Goal: Transaction & Acquisition: Purchase product/service

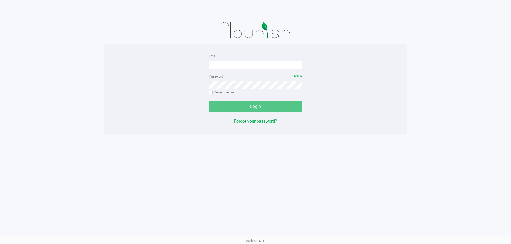
click at [238, 64] on input "Email" at bounding box center [255, 65] width 93 height 8
type input "REVANS@liveparallel.com"
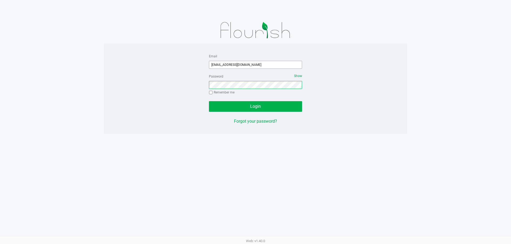
click at [209, 101] on button "Login" at bounding box center [255, 106] width 93 height 11
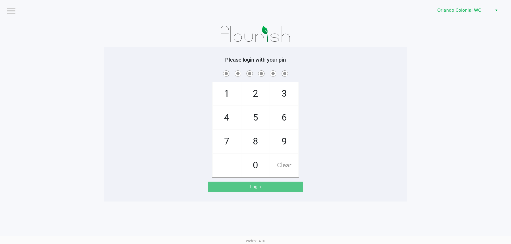
click at [359, 105] on div "1 4 7 2 5 8 0 3 6 9 Clear" at bounding box center [255, 123] width 303 height 108
checkbox input "true"
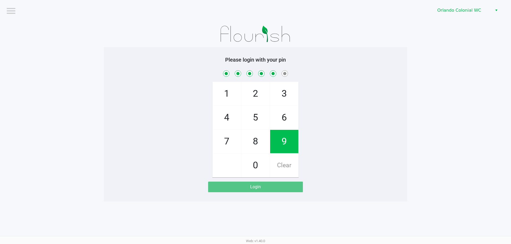
checkbox input "true"
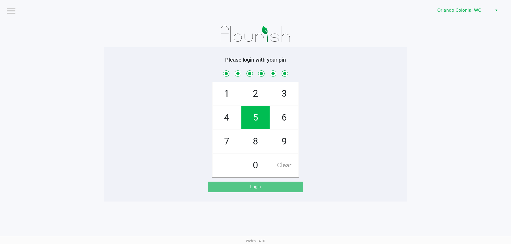
checkbox input "true"
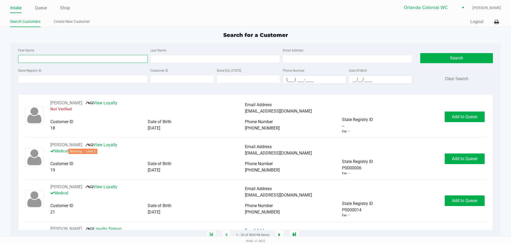
click at [78, 62] on input "First Name" at bounding box center [83, 59] width 130 height 8
type input "jennifer"
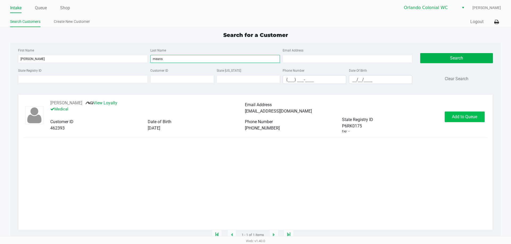
type input "means"
click at [453, 117] on button "Add to Queue" at bounding box center [464, 117] width 40 height 11
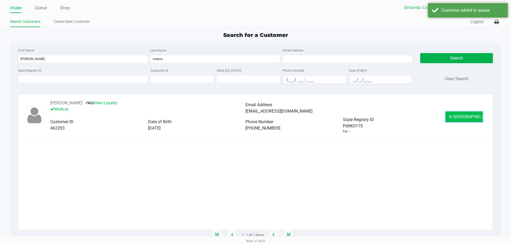
click at [454, 117] on button "In Queue" at bounding box center [463, 117] width 37 height 11
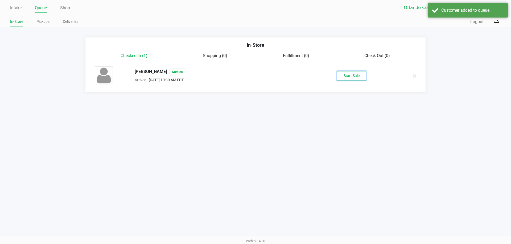
click at [355, 79] on button "Start Sale" at bounding box center [351, 75] width 29 height 9
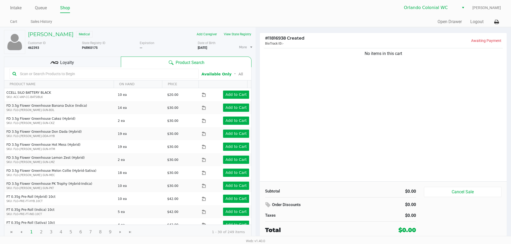
click at [78, 62] on div "Loyalty" at bounding box center [62, 62] width 117 height 11
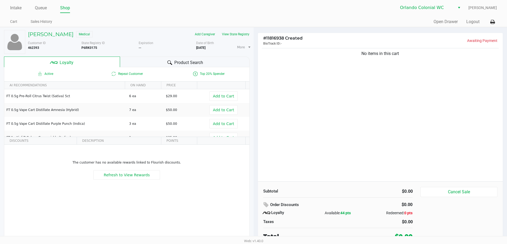
click at [163, 60] on div "Product Search" at bounding box center [185, 62] width 130 height 11
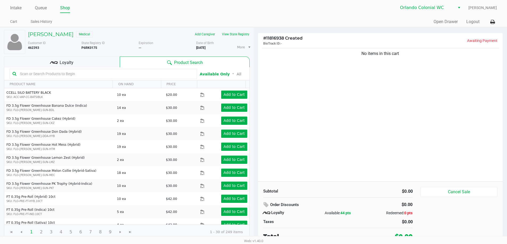
click at [81, 74] on input "text" at bounding box center [106, 74] width 176 height 8
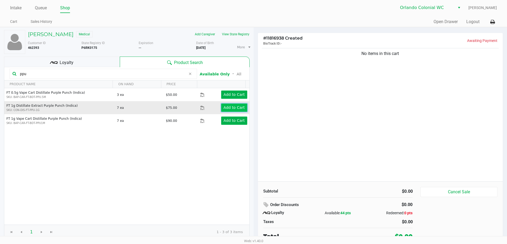
click at [225, 107] on app-button-loader "Add to Cart" at bounding box center [233, 108] width 21 height 4
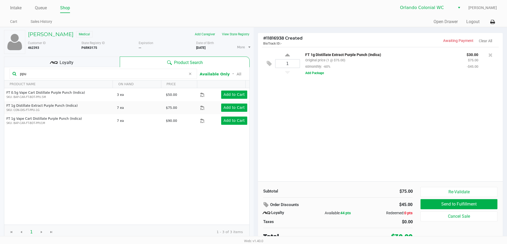
click at [91, 71] on input "ppu" at bounding box center [102, 74] width 168 height 8
click at [89, 78] on div "ppu" at bounding box center [103, 74] width 187 height 10
click at [89, 74] on input "ppu" at bounding box center [102, 74] width 168 height 8
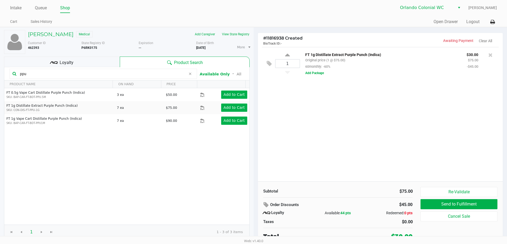
click at [89, 74] on input "ppu" at bounding box center [102, 74] width 168 height 8
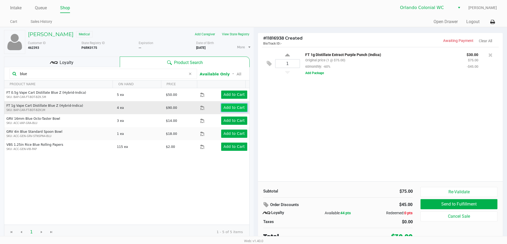
click at [226, 106] on app-button-loader "Add to Cart" at bounding box center [233, 108] width 21 height 4
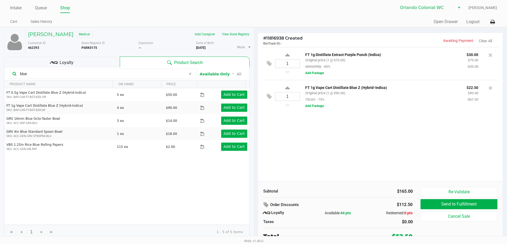
click at [84, 68] on kendo-grid-toolbar "blue Available Only ᛫ All" at bounding box center [126, 73] width 245 height 13
click at [79, 71] on input "blue" at bounding box center [102, 74] width 168 height 8
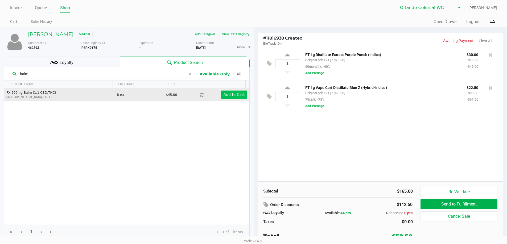
type input "balm"
click at [236, 97] on app-button-loader "Add to Cart" at bounding box center [233, 95] width 21 height 4
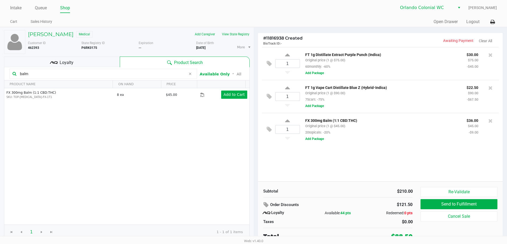
click at [70, 72] on input "balm" at bounding box center [102, 74] width 168 height 8
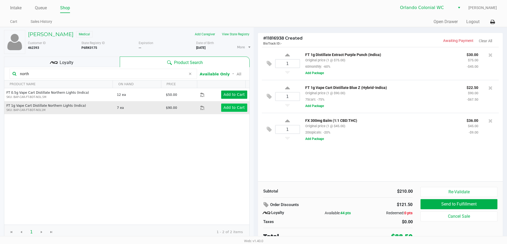
type input "north"
click at [233, 109] on app-button-loader "Add to Cart" at bounding box center [233, 108] width 21 height 4
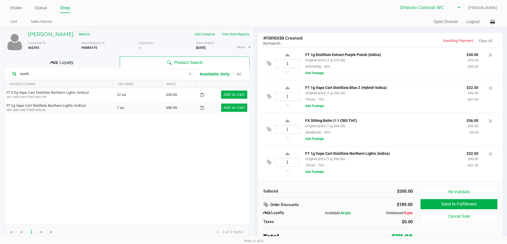
click at [64, 67] on div "Loyalty" at bounding box center [62, 62] width 116 height 11
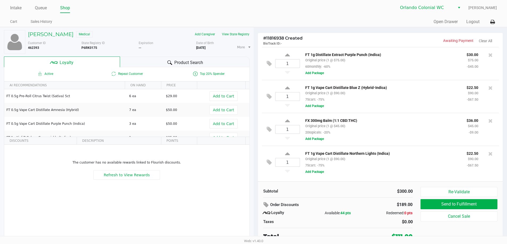
click at [150, 62] on div "Product Search" at bounding box center [185, 62] width 130 height 11
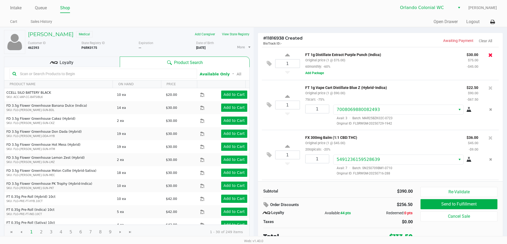
click at [488, 53] on icon at bounding box center [490, 54] width 4 height 5
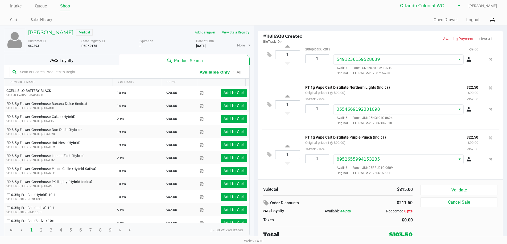
scroll to position [2, 0]
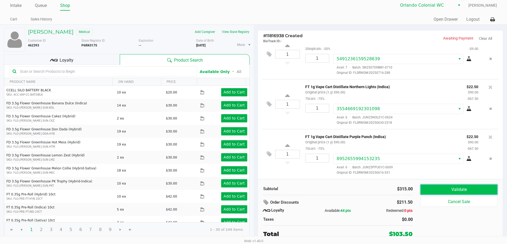
click at [467, 193] on button "Validate" at bounding box center [458, 190] width 77 height 10
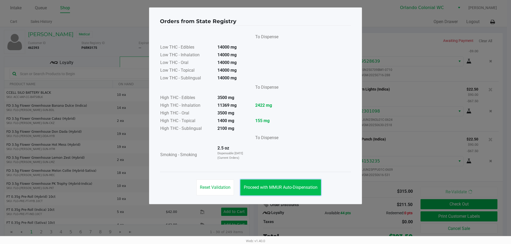
click at [302, 194] on button "Proceed with MMUR Auto-Dispensation" at bounding box center [280, 188] width 81 height 16
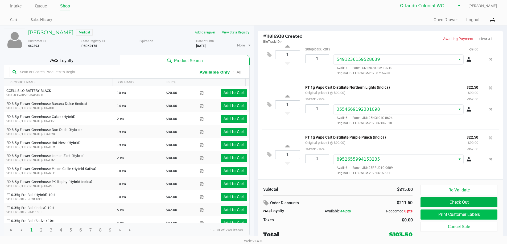
scroll to position [2, 0]
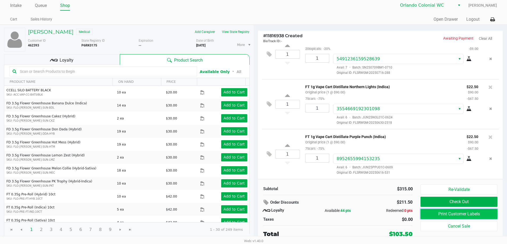
click at [474, 210] on button "Print Customer Labels" at bounding box center [458, 214] width 77 height 10
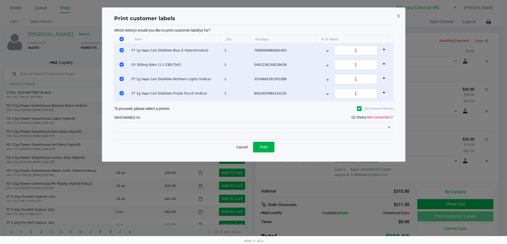
scroll to position [0, 0]
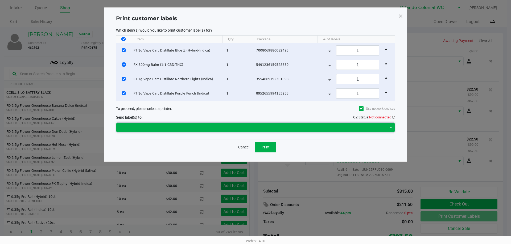
click at [264, 130] on span at bounding box center [251, 127] width 264 height 6
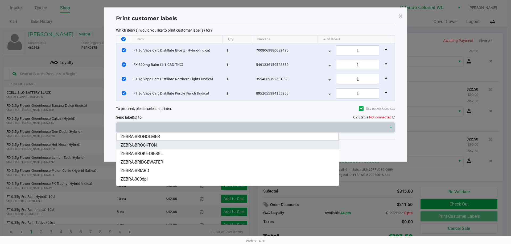
click at [149, 146] on span "ZEBRA-BROCKTON" at bounding box center [138, 145] width 36 height 6
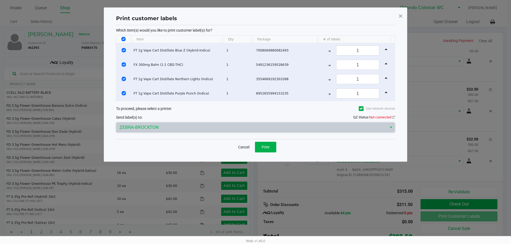
drag, startPoint x: 151, startPoint y: 143, endPoint x: 173, endPoint y: 141, distance: 22.7
click at [151, 143] on div "Cancel Print" at bounding box center [255, 147] width 279 height 16
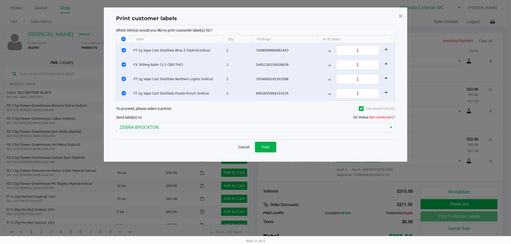
click at [395, 116] on div "Print customer labels Which item(s) would you like to print customer label(s) f…" at bounding box center [255, 84] width 281 height 143
click at [393, 118] on icon at bounding box center [393, 117] width 3 height 3
click at [239, 147] on button "Cancel" at bounding box center [244, 147] width 18 height 11
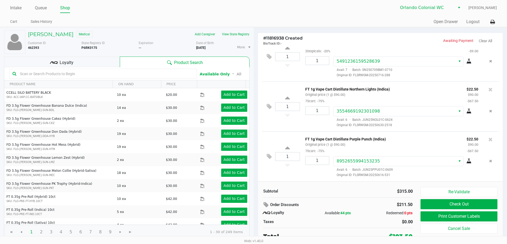
click at [97, 74] on input "text" at bounding box center [106, 74] width 176 height 8
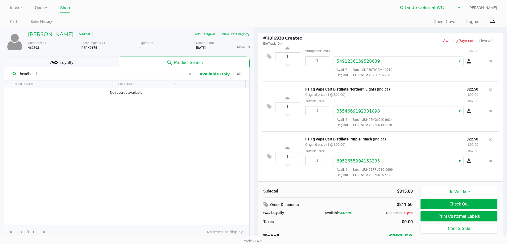
click at [70, 72] on input "headband" at bounding box center [102, 74] width 168 height 8
type input "h"
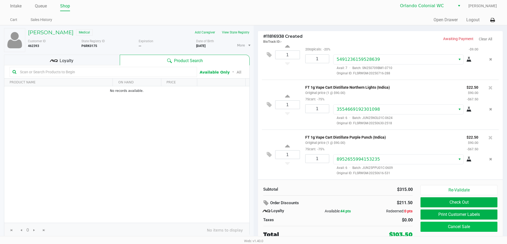
scroll to position [2, 0]
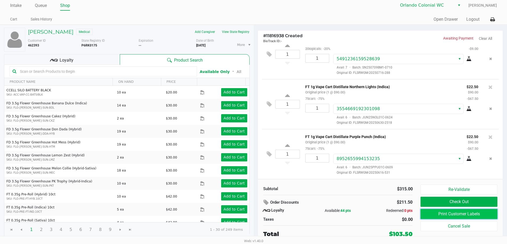
click at [437, 215] on button "Print Customer Labels" at bounding box center [458, 214] width 77 height 10
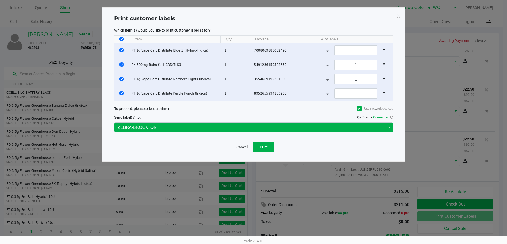
scroll to position [0, 0]
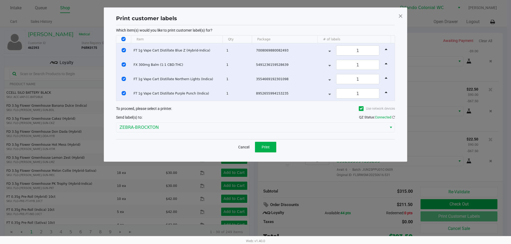
click at [260, 141] on div "Cancel Print" at bounding box center [255, 147] width 279 height 16
click at [263, 142] on button "Print" at bounding box center [265, 147] width 21 height 11
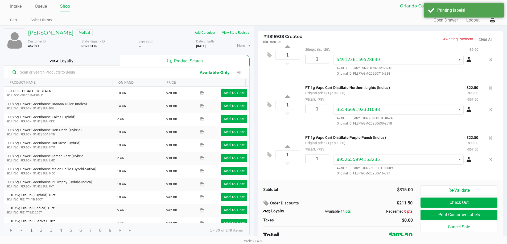
scroll to position [2, 0]
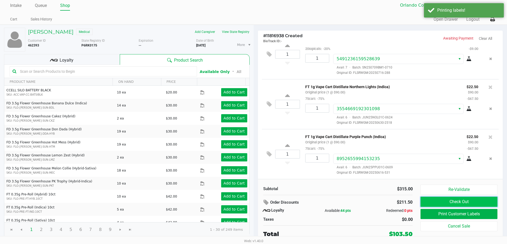
click at [474, 204] on button "Check Out" at bounding box center [458, 202] width 77 height 10
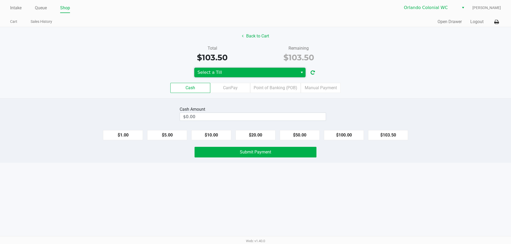
click at [274, 71] on span "Select a Till" at bounding box center [245, 72] width 97 height 6
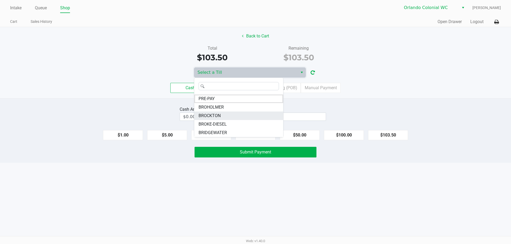
click at [224, 116] on li "BROCKTON" at bounding box center [238, 116] width 89 height 9
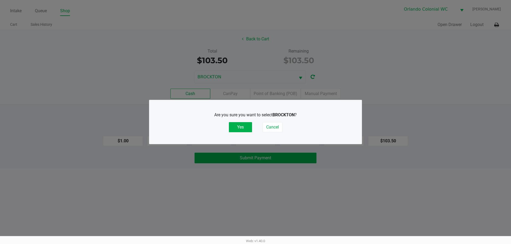
click at [240, 131] on button "Yes" at bounding box center [240, 127] width 23 height 10
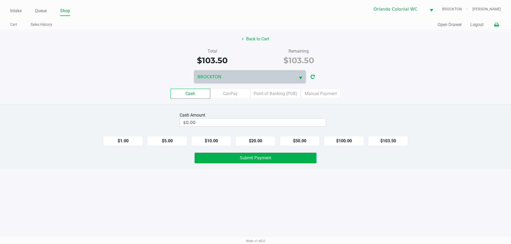
click at [496, 25] on icon at bounding box center [496, 25] width 5 height 4
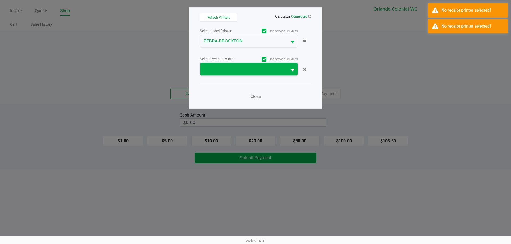
click at [233, 75] on span at bounding box center [243, 69] width 87 height 13
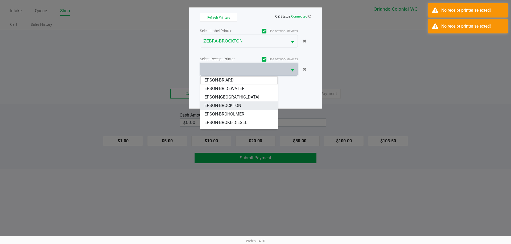
click at [244, 106] on li "EPSON-BROCKTON" at bounding box center [239, 106] width 78 height 9
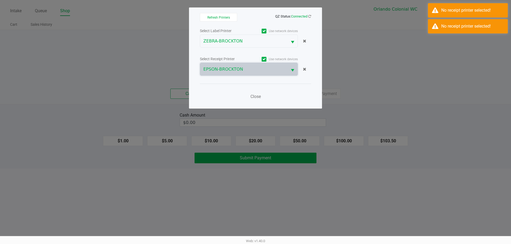
click at [296, 84] on div "Select Label Printer Use network devices ZEBRA-BROCKTON Select Receipt Printer …" at bounding box center [255, 65] width 111 height 76
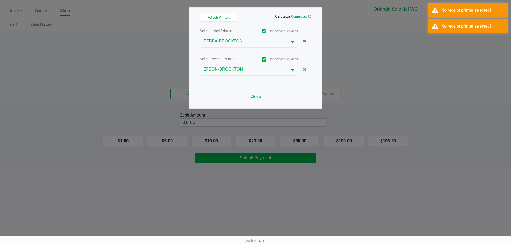
click at [253, 101] on button "Close" at bounding box center [255, 96] width 16 height 11
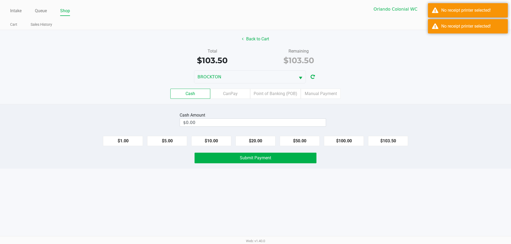
click at [369, 195] on div "Intake Queue Shop Orlando Colonial WC BROCKTON Rubie Evans Cart Sales History Q…" at bounding box center [255, 122] width 511 height 244
click at [302, 121] on input "$0.00" at bounding box center [253, 123] width 146 height 8
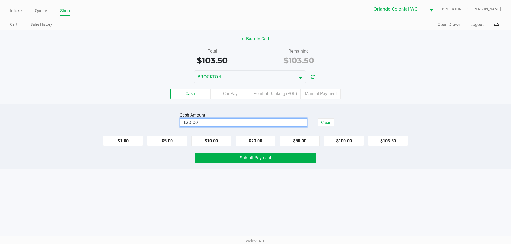
click at [353, 206] on div "Intake Queue Shop Orlando Colonial WC BROCKTON Rubie Evans Cart Sales History Q…" at bounding box center [255, 122] width 511 height 244
type input "$120.00"
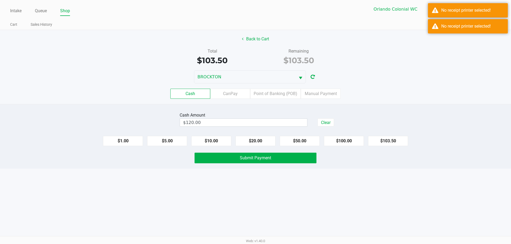
click at [298, 161] on button "Submit Payment" at bounding box center [255, 158] width 122 height 11
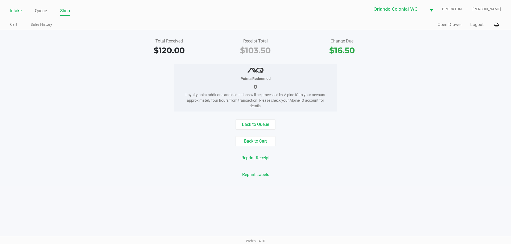
click at [16, 8] on link "Intake" at bounding box center [15, 10] width 11 height 7
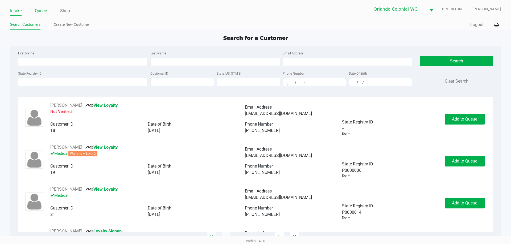
click at [37, 10] on link "Queue" at bounding box center [41, 10] width 12 height 7
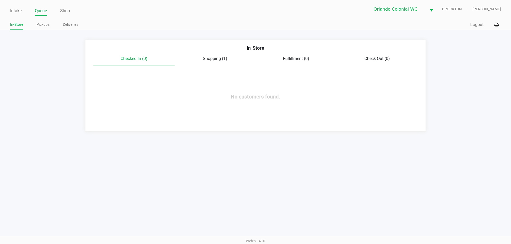
click at [14, 14] on link "Intake" at bounding box center [15, 10] width 11 height 7
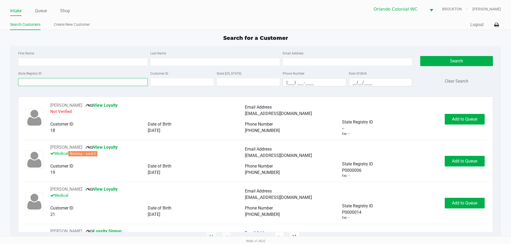
click at [71, 80] on input "State Registry ID" at bounding box center [83, 82] width 130 height 8
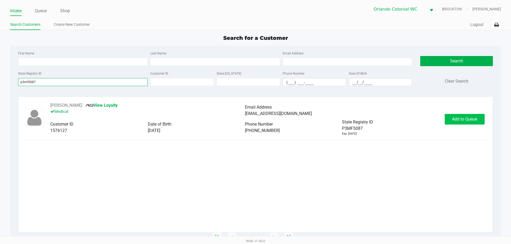
type input "p3mf5087"
click at [474, 122] on button "Add to Queue" at bounding box center [464, 119] width 40 height 11
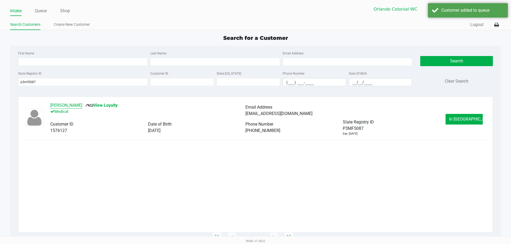
click at [57, 106] on button "JOHN BRIGANTI" at bounding box center [66, 105] width 32 height 6
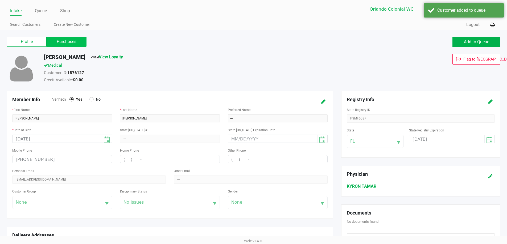
click at [74, 44] on label "Purchases" at bounding box center [67, 42] width 40 height 10
click at [0, 0] on 1 "Purchases" at bounding box center [0, 0] width 0 height 0
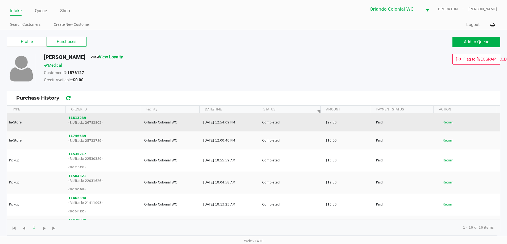
click at [445, 125] on button "Return" at bounding box center [448, 122] width 18 height 9
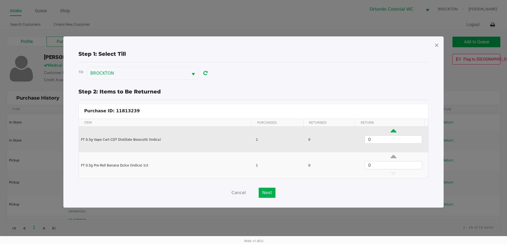
click at [390, 130] on icon "Data table" at bounding box center [393, 132] width 6 height 7
type input "1"
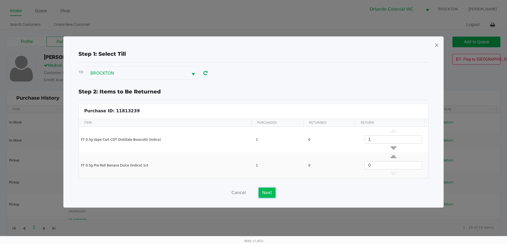
click at [265, 190] on button "Next" at bounding box center [267, 193] width 17 height 10
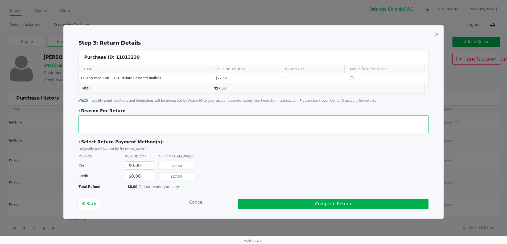
click at [165, 124] on textarea at bounding box center [253, 125] width 350 height 18
type textarea "cart not working"
click at [193, 172] on div "$27.50" at bounding box center [178, 176] width 40 height 11
click at [193, 176] on button "$27.50" at bounding box center [176, 177] width 36 height 8
type input "$27.50"
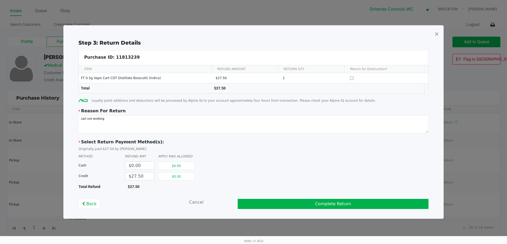
click at [243, 160] on div "* Select Return Payment Method(s): Originally paid $27.50 by Cash METHOD REFUND…" at bounding box center [253, 164] width 350 height 51
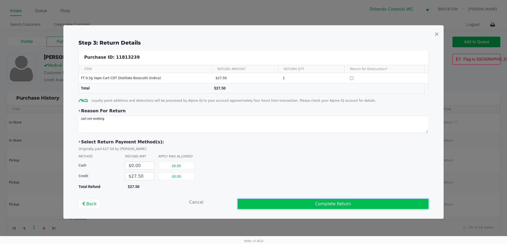
click at [297, 209] on button "Complete Return" at bounding box center [333, 204] width 191 height 10
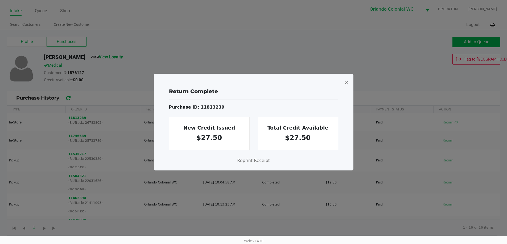
click at [344, 84] on span at bounding box center [346, 82] width 5 height 9
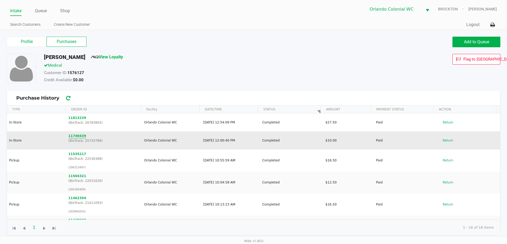
click at [75, 136] on button "11746639" at bounding box center [77, 136] width 18 height 5
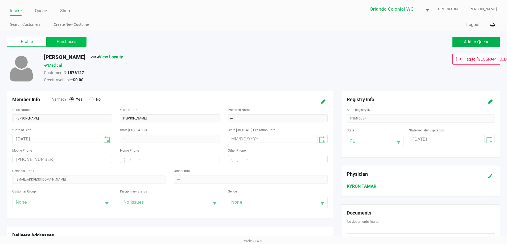
click at [70, 39] on label "Purchases" at bounding box center [67, 42] width 40 height 10
click at [0, 0] on 1 "Purchases" at bounding box center [0, 0] width 0 height 0
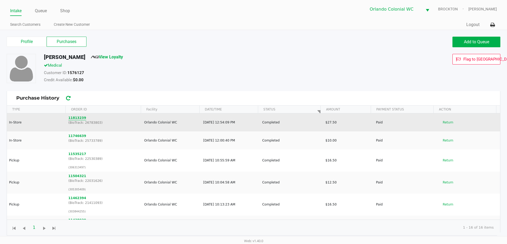
click at [78, 120] on button "11813239" at bounding box center [77, 118] width 18 height 5
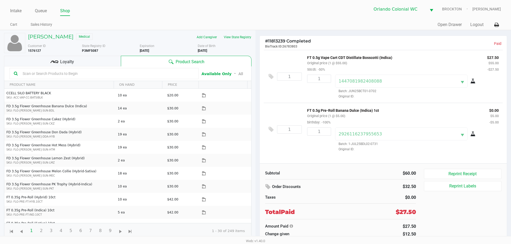
click at [367, 93] on span "Batch: JUN25BCT01-0702" at bounding box center [355, 91] width 41 height 4
click at [339, 59] on p "FT 0.5g Vape Cart CDT Distillate Bosscotti (Indica)" at bounding box center [393, 57] width 172 height 6
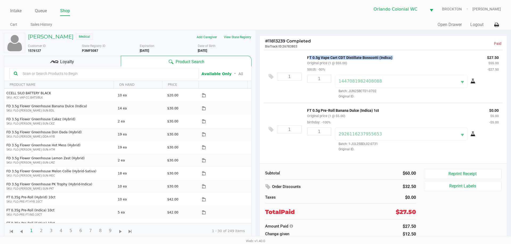
click at [339, 59] on p "FT 0.5g Vape Cart CDT Distillate Bosscotti (Indica)" at bounding box center [393, 57] width 172 height 6
copy p "FT 0.5g Vape Cart CDT Distillate Bosscotti (Indica)"
click at [45, 39] on h5 "JOHN BRIGANTI" at bounding box center [50, 37] width 45 height 6
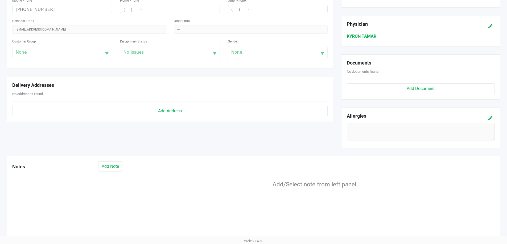
scroll to position [160, 0]
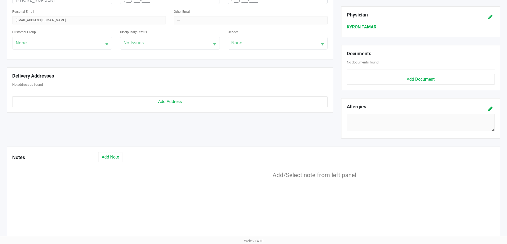
click at [114, 152] on div "Notes Add Note" at bounding box center [67, 194] width 121 height 94
click at [113, 154] on button "Add Note" at bounding box center [110, 157] width 24 height 10
drag, startPoint x: 139, startPoint y: 168, endPoint x: 141, endPoint y: 175, distance: 7.7
click at [140, 169] on div "Note Subject" at bounding box center [314, 168] width 361 height 16
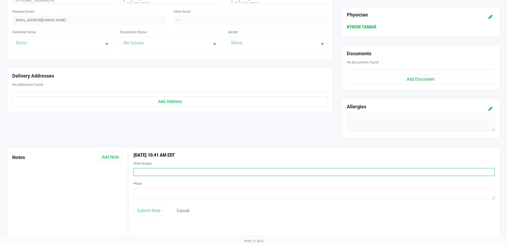
click at [141, 175] on input "text" at bounding box center [314, 172] width 361 height 8
type input "return bct"
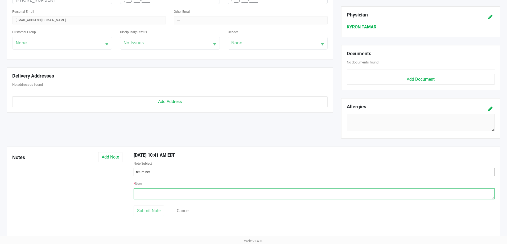
paste textarea "FT 0.5g Vape Cart CDT Distillate Bosscotti (Indica)"
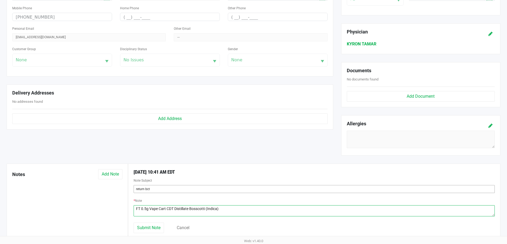
scroll to position [133, 0]
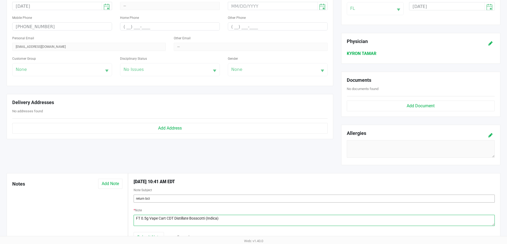
type textarea "FT 0.5g Vape Cart CDT Distillate Bosscotti (Indica)"
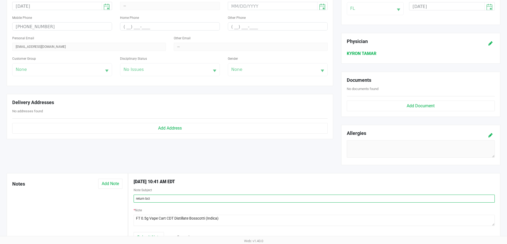
click at [174, 200] on input "return bct" at bounding box center [314, 199] width 361 height 8
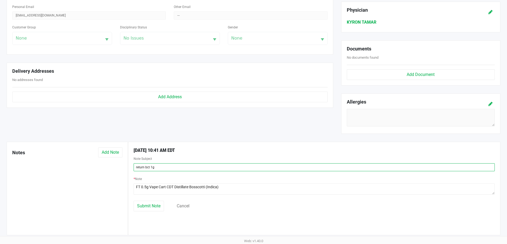
scroll to position [166, 0]
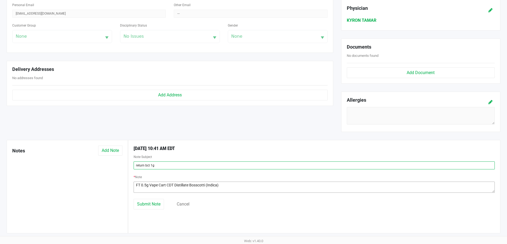
type input "return bct 1g"
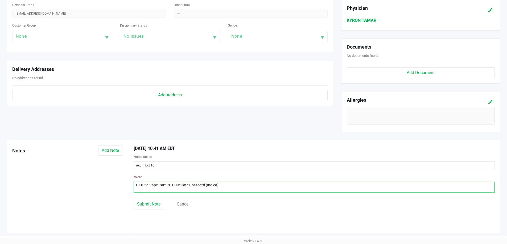
click at [234, 188] on textarea at bounding box center [314, 187] width 361 height 11
type textarea "FT 0.5g Vape Cart CDT Distillate Bosscotti (Indica) JUN25BCT01-0702"
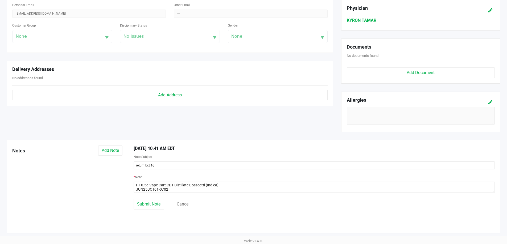
click at [220, 205] on div "Submit Note Cancel" at bounding box center [314, 204] width 369 height 11
click at [172, 200] on div "Submit Note Cancel" at bounding box center [314, 204] width 369 height 11
click at [160, 201] on button "Submit Note" at bounding box center [149, 204] width 30 height 11
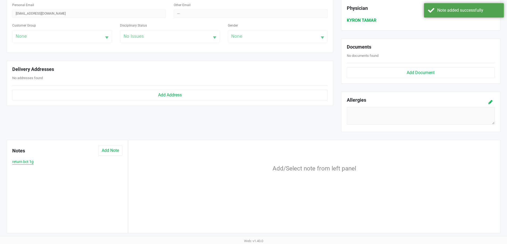
click at [26, 160] on button "return bct 1g" at bounding box center [22, 162] width 21 height 6
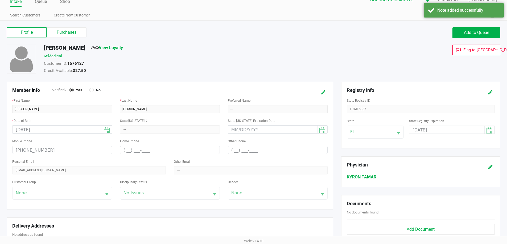
scroll to position [0, 0]
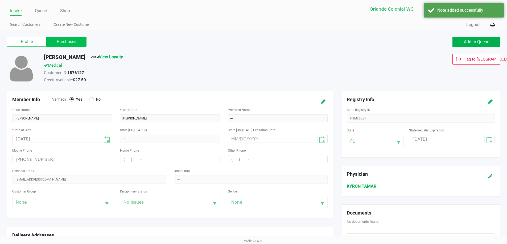
click at [81, 42] on label "Purchases" at bounding box center [67, 42] width 40 height 10
click at [0, 0] on 1 "Purchases" at bounding box center [0, 0] width 0 height 0
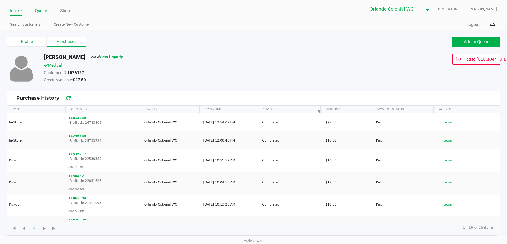
click at [37, 11] on link "Queue" at bounding box center [41, 10] width 12 height 7
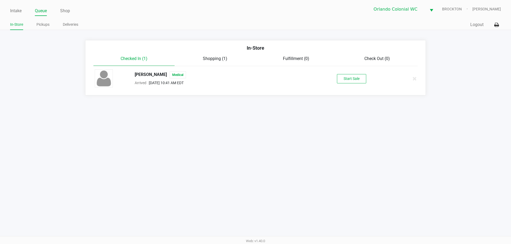
click at [336, 77] on div "Start Sale" at bounding box center [351, 78] width 82 height 9
click at [340, 77] on button "Start Sale" at bounding box center [351, 78] width 29 height 9
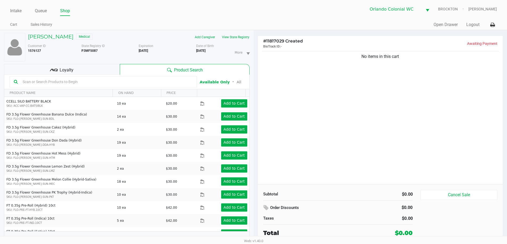
click at [64, 85] on input "text" at bounding box center [106, 82] width 172 height 8
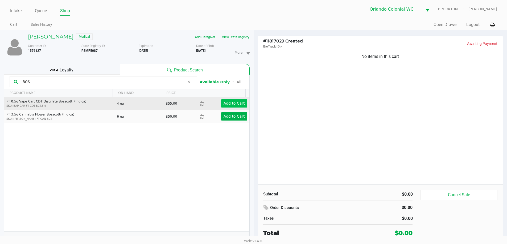
type input "BOS"
click at [222, 101] on button "Add to Cart" at bounding box center [234, 103] width 26 height 8
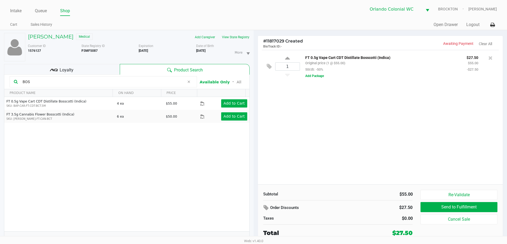
click at [345, 104] on div "1 FT 0.5g Vape Cart CDT Distillate Bosscotti (Indica) Original price (1 @ $55.0…" at bounding box center [380, 117] width 245 height 135
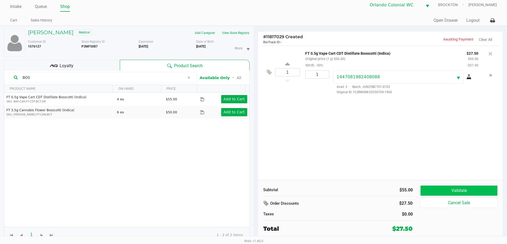
scroll to position [6, 0]
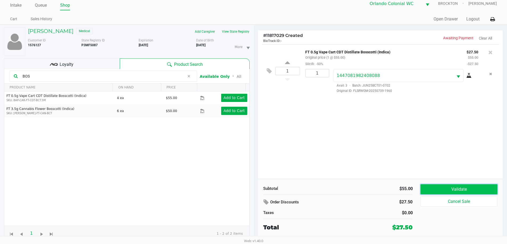
click at [468, 188] on button "Validate" at bounding box center [458, 190] width 77 height 10
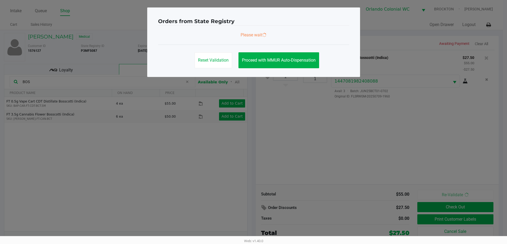
scroll to position [0, 0]
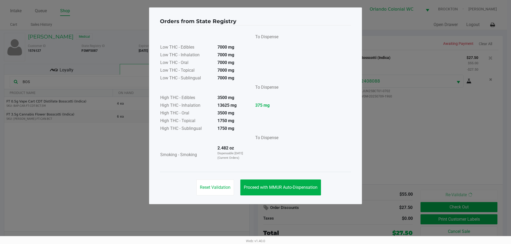
click at [259, 175] on div "Reset Validation Proceed with MMUR Auto-Dispensation" at bounding box center [255, 185] width 191 height 27
drag, startPoint x: 261, startPoint y: 186, endPoint x: 265, endPoint y: 184, distance: 4.6
click at [262, 185] on span "Proceed with MMUR Auto-Dispensation" at bounding box center [281, 187] width 74 height 5
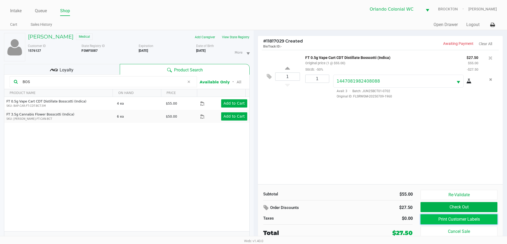
click at [432, 222] on button "Print Customer Labels" at bounding box center [458, 220] width 77 height 10
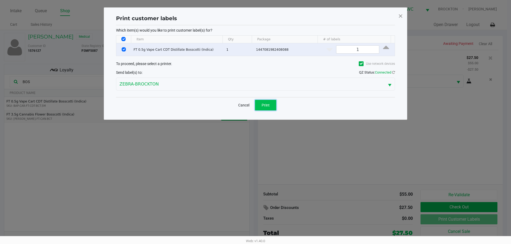
click at [270, 106] on button "Print" at bounding box center [265, 105] width 21 height 11
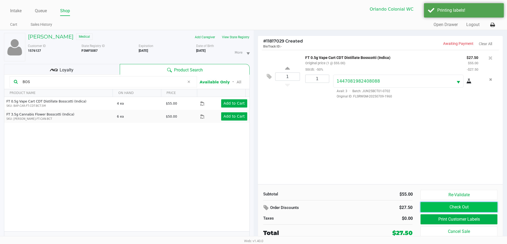
click at [439, 208] on button "Check Out" at bounding box center [458, 207] width 77 height 10
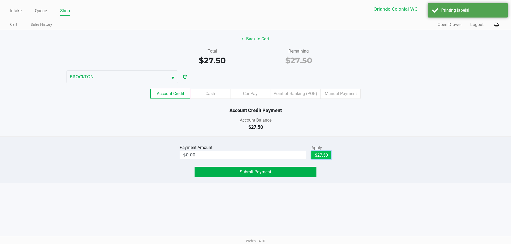
click at [325, 157] on button "$27.50" at bounding box center [321, 155] width 20 height 8
type input "$27.50"
click at [331, 193] on div "Intake Queue Shop Orlando Colonial WC BROCKTON Rubie Evans Cart Sales History Q…" at bounding box center [255, 122] width 511 height 244
click at [292, 172] on button "Submit Payment" at bounding box center [255, 172] width 122 height 11
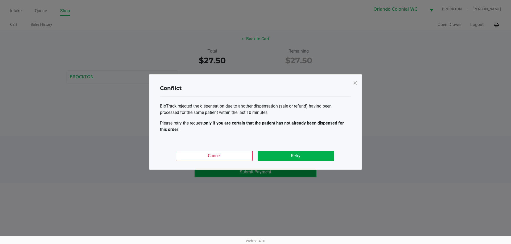
click at [317, 153] on button "Retry" at bounding box center [295, 156] width 76 height 10
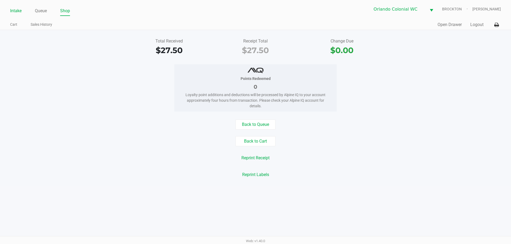
click at [16, 11] on link "Intake" at bounding box center [15, 10] width 11 height 7
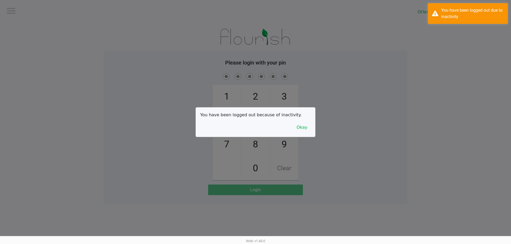
click at [35, 6] on div at bounding box center [255, 122] width 511 height 244
click at [303, 128] on button "Okay" at bounding box center [302, 128] width 18 height 10
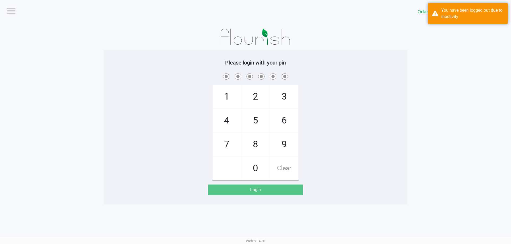
click at [419, 122] on app-pos-login-wrapper "Logout Orlando Colonial WC BROCKTON Please login with your pin 1 4 7 2 5 8 0 3 …" at bounding box center [255, 102] width 511 height 205
click at [419, 120] on app-pos-login-wrapper "Logout Orlando Colonial WC BROCKTON Please login with your pin 1 4 7 2 5 8 0 3 …" at bounding box center [255, 102] width 511 height 205
checkbox input "true"
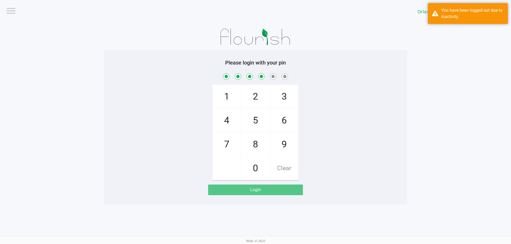
checkbox input "true"
click at [174, 97] on div "1 4 7 2 5 8 0 3 6 9 Clear" at bounding box center [255, 126] width 303 height 108
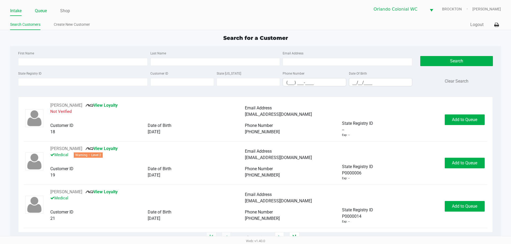
drag, startPoint x: 39, startPoint y: 7, endPoint x: 44, endPoint y: 10, distance: 5.5
click at [40, 6] on div "Intake Queue Shop" at bounding box center [132, 11] width 245 height 10
drag, startPoint x: 42, startPoint y: 11, endPoint x: 42, endPoint y: 9, distance: 2.7
click at [42, 9] on link "Queue" at bounding box center [41, 10] width 12 height 7
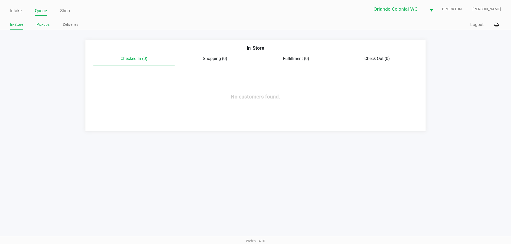
click at [46, 21] on li "Pickups" at bounding box center [42, 25] width 13 height 9
click at [46, 23] on link "Pickups" at bounding box center [42, 24] width 13 height 7
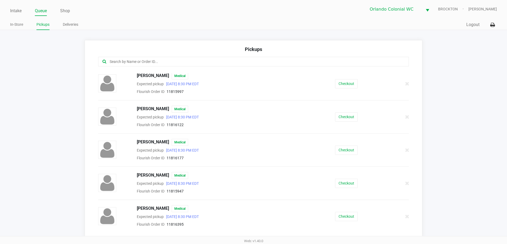
scroll to position [160, 0]
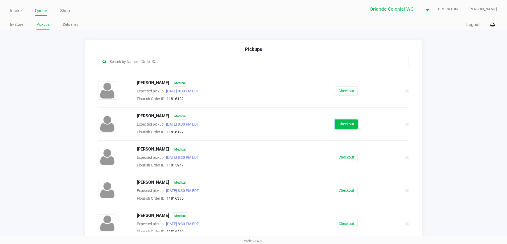
click at [352, 124] on button "Checkout" at bounding box center [346, 124] width 23 height 9
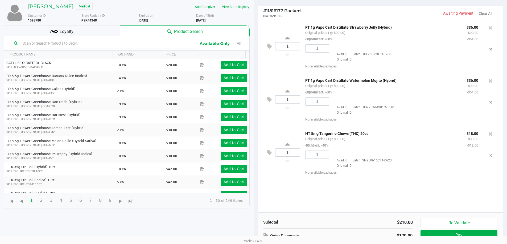
scroll to position [57, 0]
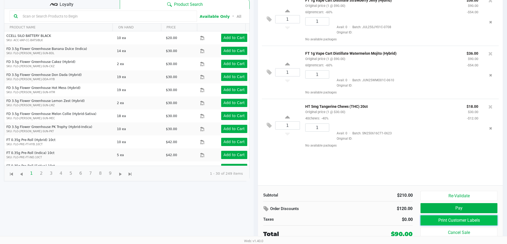
click at [448, 219] on button "Print Customer Labels" at bounding box center [458, 221] width 77 height 10
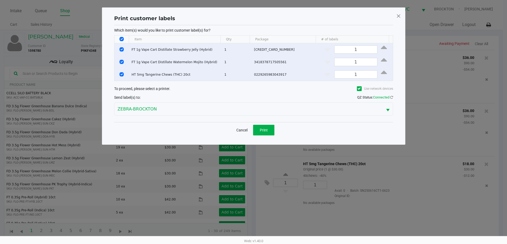
scroll to position [0, 0]
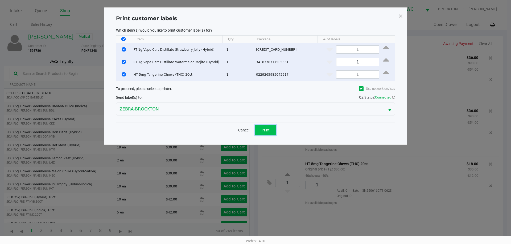
click at [270, 129] on button "Print" at bounding box center [265, 130] width 21 height 11
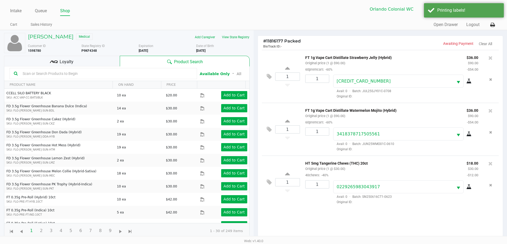
click at [106, 58] on div "Loyalty" at bounding box center [62, 61] width 116 height 11
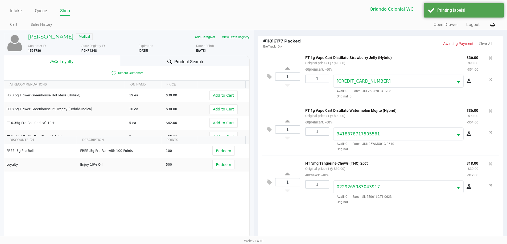
click at [133, 61] on div "Product Search" at bounding box center [185, 61] width 130 height 11
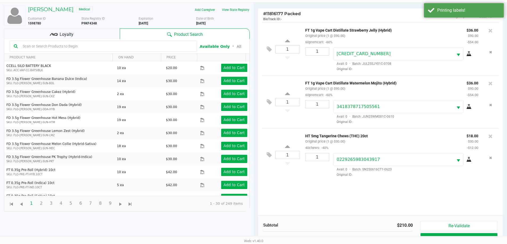
scroll to position [64, 0]
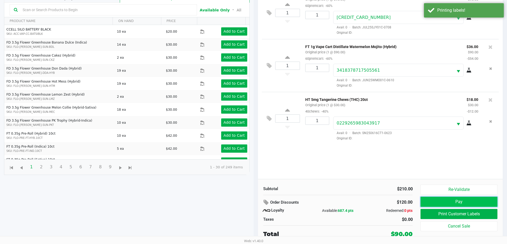
click at [450, 205] on button "Pay" at bounding box center [458, 202] width 77 height 10
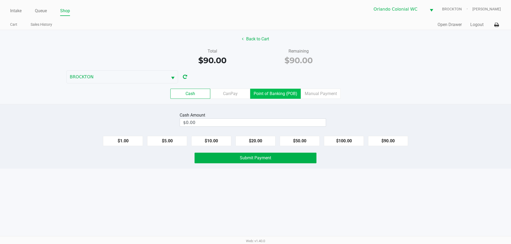
click at [279, 94] on label "Point of Banking (POB)" at bounding box center [275, 94] width 51 height 10
click at [0, 0] on 7 "Point of Banking (POB)" at bounding box center [0, 0] width 0 height 0
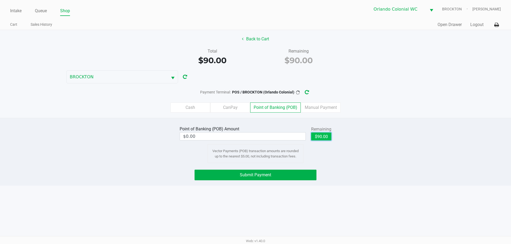
click at [321, 137] on button "$90.00" at bounding box center [321, 137] width 20 height 8
type input "$90.00"
click at [332, 156] on div "Point of Banking (POB) Amount $90.00 Remaining $90.00 Clear Vector Payments (PO…" at bounding box center [256, 144] width 160 height 38
click at [301, 180] on button "Submit Payment" at bounding box center [255, 175] width 122 height 11
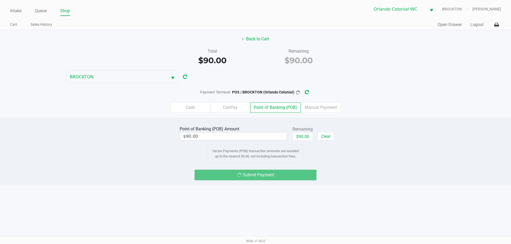
click at [400, 163] on div "Point of Banking (POB) Amount $90.00 Remaining $90.00 Clear Vector Payments (PO…" at bounding box center [255, 152] width 511 height 68
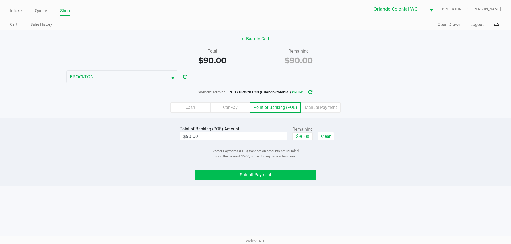
click at [289, 180] on button "Submit Payment" at bounding box center [255, 175] width 122 height 11
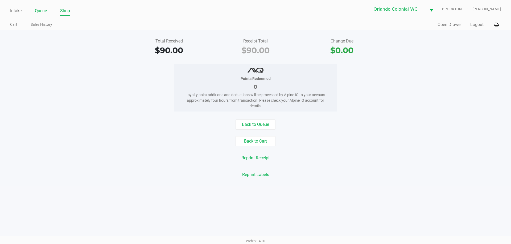
click at [45, 7] on link "Queue" at bounding box center [41, 10] width 12 height 7
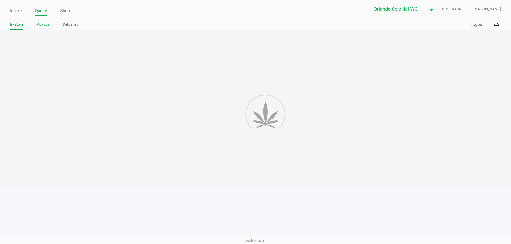
click at [43, 24] on link "Pickups" at bounding box center [42, 24] width 13 height 7
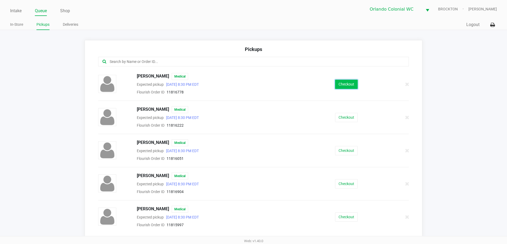
click at [335, 86] on button "Checkout" at bounding box center [346, 84] width 23 height 9
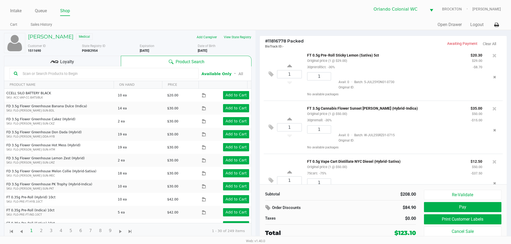
scroll to position [133, 0]
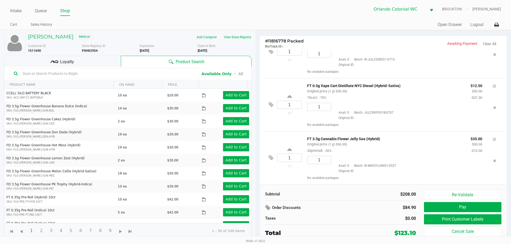
click at [62, 66] on div "Loyalty" at bounding box center [62, 61] width 117 height 11
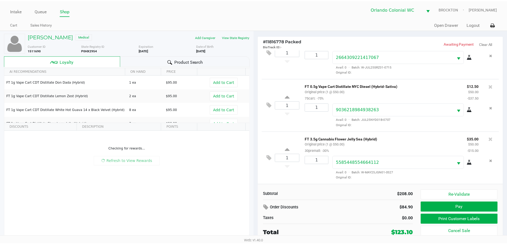
scroll to position [131, 0]
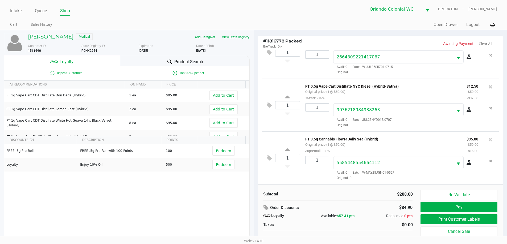
click at [149, 61] on div "Product Search" at bounding box center [185, 61] width 130 height 11
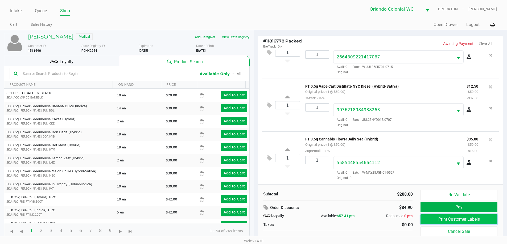
click at [440, 218] on button "Print Customer Labels" at bounding box center [458, 220] width 77 height 10
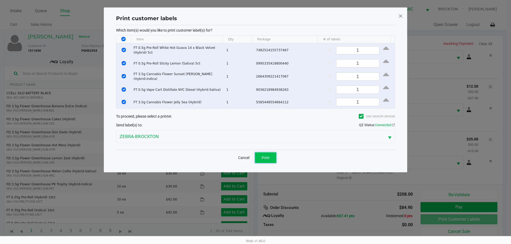
click at [265, 156] on span "Print" at bounding box center [265, 158] width 8 height 4
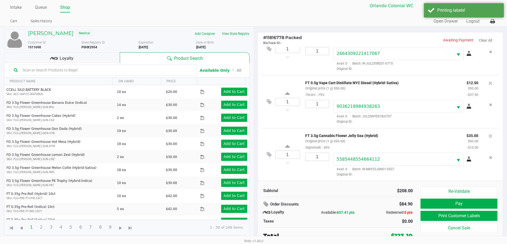
scroll to position [5, 0]
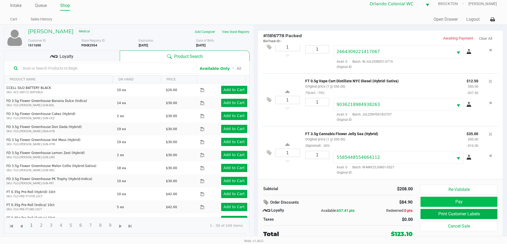
click at [473, 207] on button "Pay" at bounding box center [458, 202] width 77 height 10
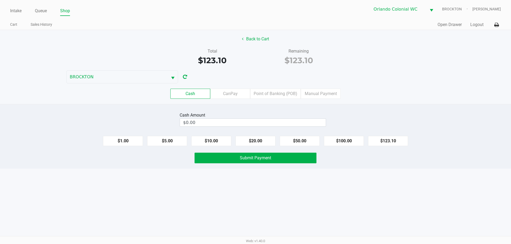
click at [273, 95] on label "Point of Banking (POB)" at bounding box center [275, 94] width 51 height 10
click at [0, 0] on 7 "Point of Banking (POB)" at bounding box center [0, 0] width 0 height 0
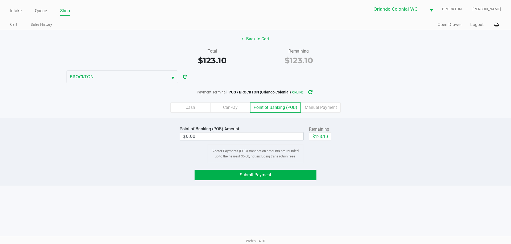
click at [330, 136] on button "$123.10" at bounding box center [320, 137] width 22 height 8
type input "$123.10"
click at [365, 176] on div "Submit Payment" at bounding box center [255, 175] width 519 height 11
click at [300, 171] on button "Submit Payment" at bounding box center [255, 175] width 122 height 11
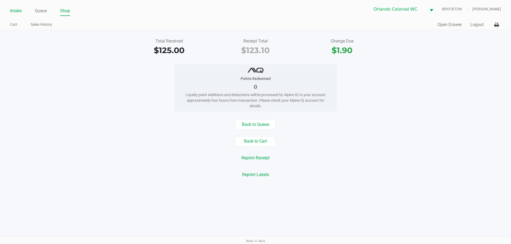
drag, startPoint x: 26, startPoint y: 11, endPoint x: 20, endPoint y: 12, distance: 5.7
click at [25, 11] on ul "Intake Queue Shop" at bounding box center [132, 11] width 245 height 9
click at [20, 13] on link "Intake" at bounding box center [15, 10] width 11 height 7
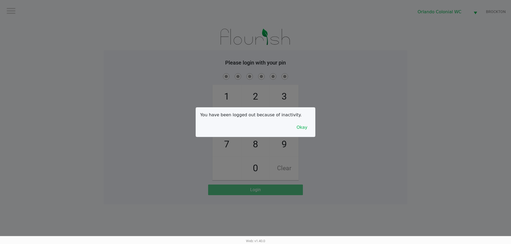
click at [303, 131] on button "Okay" at bounding box center [302, 128] width 18 height 10
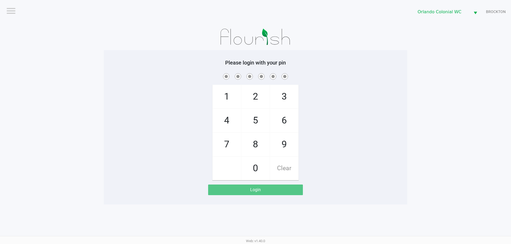
click at [347, 110] on div "1 4 7 2 5 8 0 3 6 9 Clear" at bounding box center [255, 126] width 303 height 108
checkbox input "true"
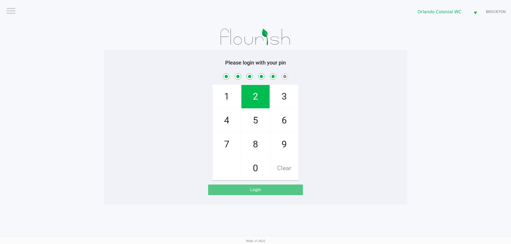
checkbox input "true"
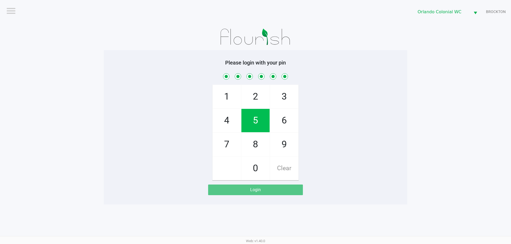
checkbox input "true"
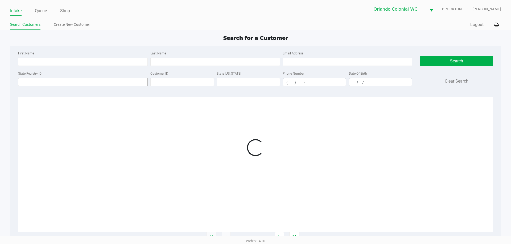
click at [110, 79] on input "State Registry ID" at bounding box center [83, 82] width 130 height 8
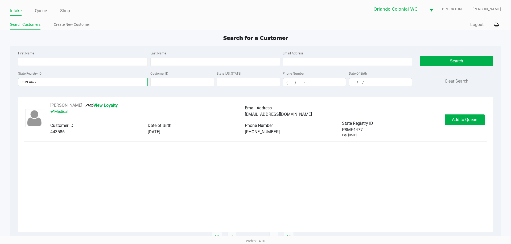
type input "P8MF4477"
click at [465, 125] on button "Add to Queue" at bounding box center [464, 120] width 40 height 11
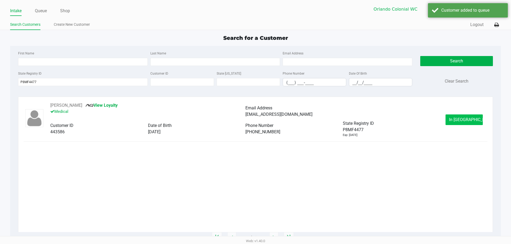
click at [463, 122] on span "In Queue" at bounding box center [471, 119] width 45 height 5
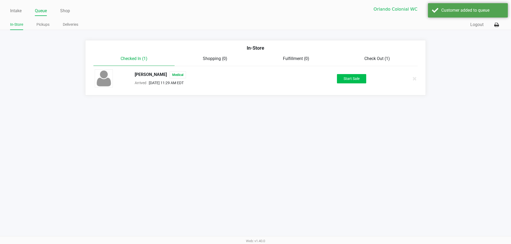
click at [352, 79] on button "Start Sale" at bounding box center [351, 78] width 29 height 9
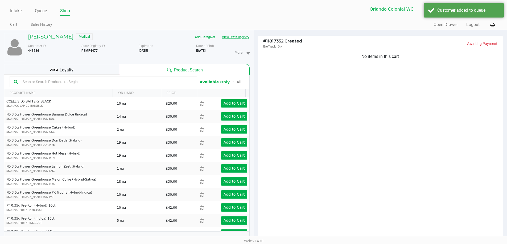
click at [245, 37] on button "View State Registry" at bounding box center [233, 37] width 31 height 9
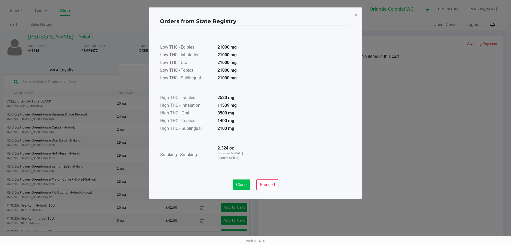
click at [245, 188] on button "Close" at bounding box center [240, 185] width 17 height 11
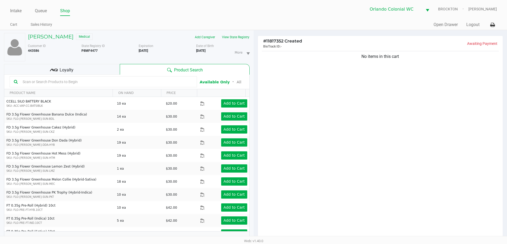
click at [109, 71] on div "Loyalty" at bounding box center [62, 69] width 116 height 11
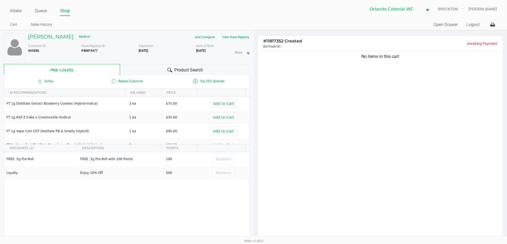
click at [196, 68] on span "Product Search" at bounding box center [188, 70] width 29 height 6
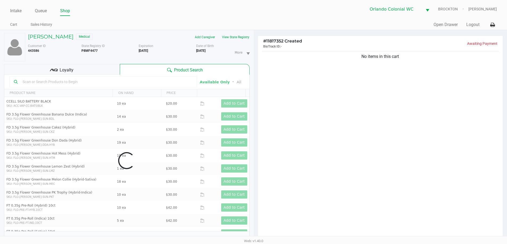
click at [240, 34] on button "View State Registry" at bounding box center [233, 37] width 31 height 9
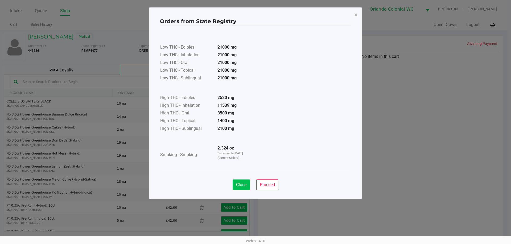
click at [241, 188] on button "Close" at bounding box center [240, 185] width 17 height 11
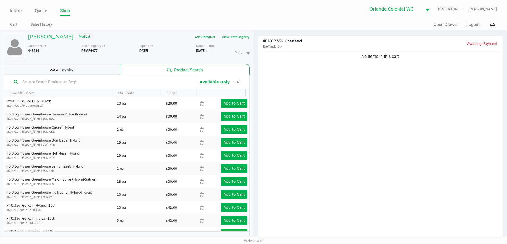
click at [44, 80] on input "text" at bounding box center [106, 82] width 172 height 8
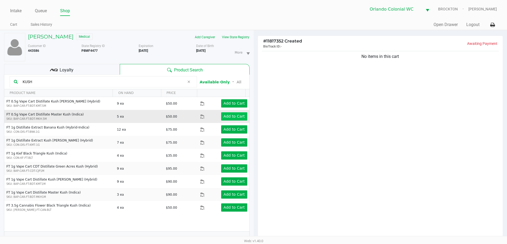
click at [230, 118] on app-button-loader "Add to Cart" at bounding box center [233, 116] width 21 height 4
click at [94, 84] on div at bounding box center [253, 154] width 507 height 195
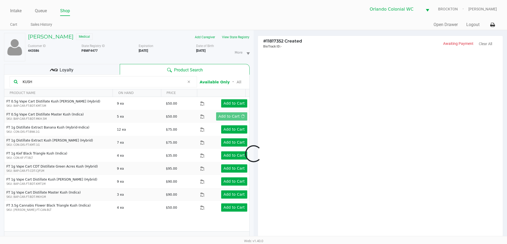
click at [95, 84] on div at bounding box center [253, 154] width 507 height 195
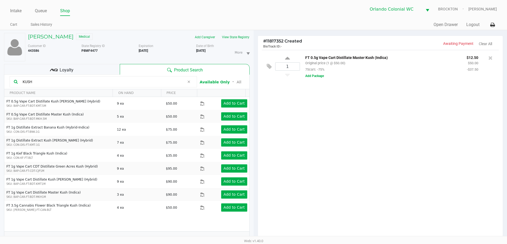
click at [98, 84] on input "KUSH" at bounding box center [102, 82] width 164 height 8
click at [96, 82] on input "KUSH" at bounding box center [102, 82] width 164 height 8
click at [99, 84] on input "KUSH" at bounding box center [102, 82] width 164 height 8
type input "K"
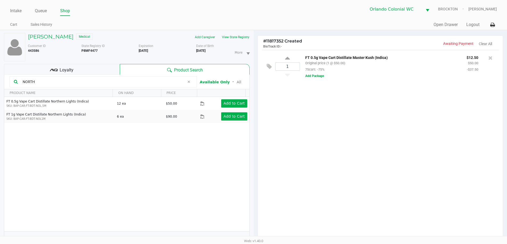
type input "NORTH"
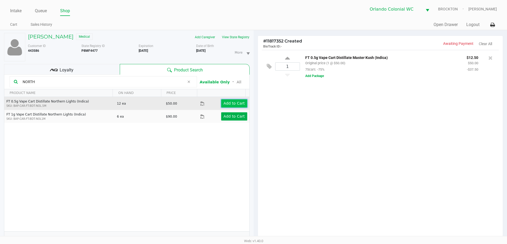
click at [233, 105] on app-button-loader "Add to Cart" at bounding box center [233, 103] width 21 height 4
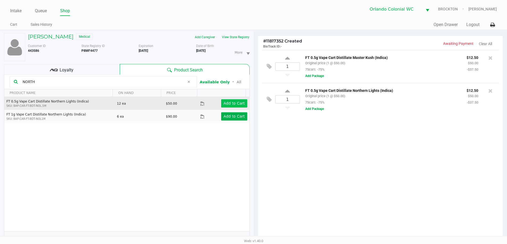
click at [316, 182] on div "1 FT 0.5g Vape Cart Distillate Master Kush (Indica) Original price (1 @ $50.00)…" at bounding box center [380, 146] width 245 height 193
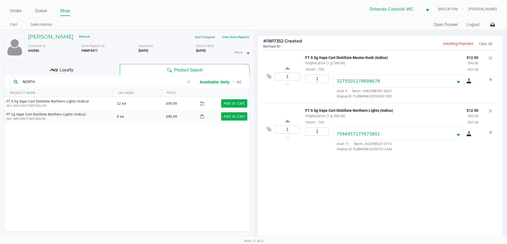
click at [418, 188] on div "1 FT 0.5g Vape Cart Distillate Master Kush (Indica) Original price (1 @ $50.00)…" at bounding box center [380, 146] width 245 height 193
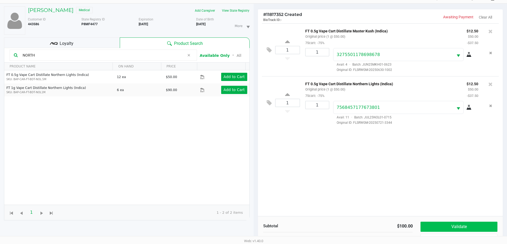
scroll to position [64, 0]
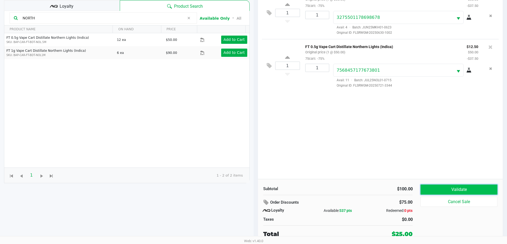
click at [462, 190] on button "Validate" at bounding box center [458, 190] width 77 height 10
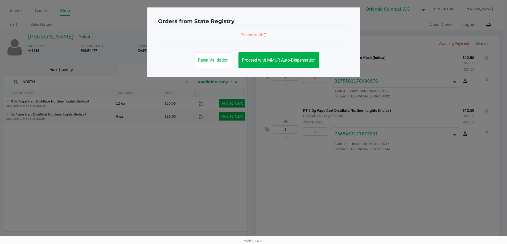
scroll to position [0, 0]
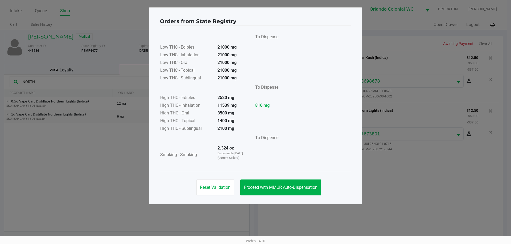
click at [292, 173] on div "Reset Validation Proceed with MMUR Auto-Dispensation" at bounding box center [255, 185] width 191 height 27
click at [295, 190] on button "Proceed with MMUR Auto-Dispensation" at bounding box center [280, 188] width 81 height 16
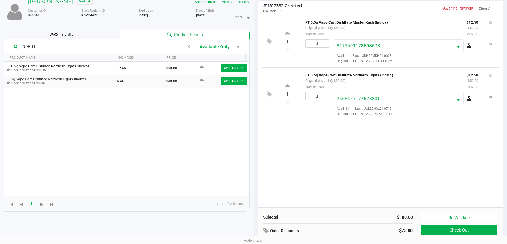
scroll to position [64, 0]
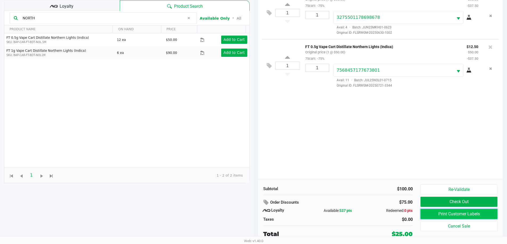
click at [468, 214] on button "Print Customer Labels" at bounding box center [458, 214] width 77 height 10
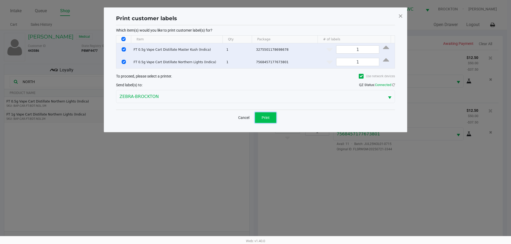
click at [265, 119] on span "Print" at bounding box center [265, 118] width 8 height 4
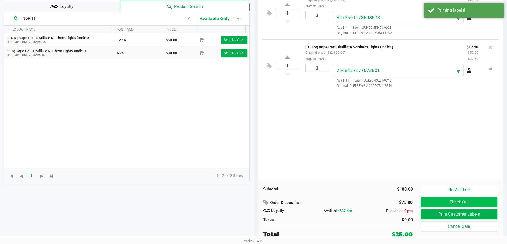
scroll to position [64, 0]
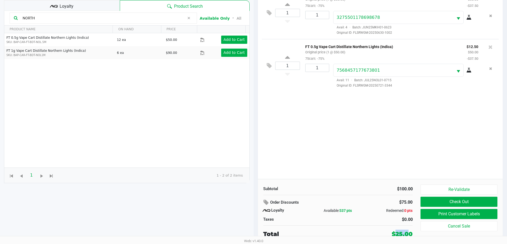
drag, startPoint x: 393, startPoint y: 233, endPoint x: 406, endPoint y: 233, distance: 12.5
click at [406, 233] on div "$25.00" at bounding box center [388, 234] width 55 height 9
click at [387, 226] on hr at bounding box center [337, 226] width 149 height 0
click at [289, 156] on div "1 FT 0.5g Vape Cart Distillate Master Kush (Indica) Original price (1 @ $50.00)…" at bounding box center [380, 82] width 245 height 193
click at [478, 203] on button "Check Out" at bounding box center [458, 202] width 77 height 10
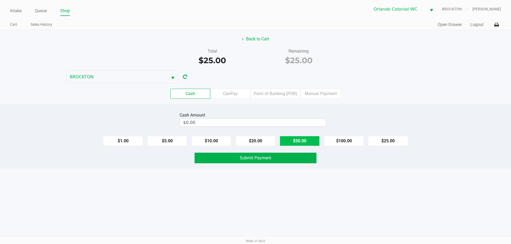
click at [302, 139] on button "$50.00" at bounding box center [300, 141] width 40 height 10
type input "$50.00"
click at [299, 195] on div "Intake Queue Shop Orlando Colonial WC BROCKTON Rubie Evans Cart Sales History Q…" at bounding box center [255, 122] width 511 height 244
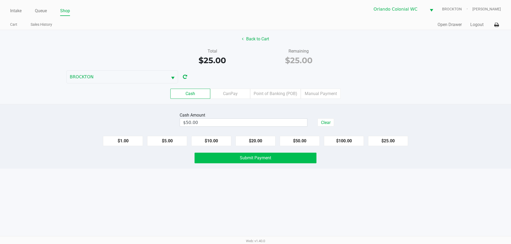
click at [298, 158] on button "Submit Payment" at bounding box center [255, 158] width 122 height 11
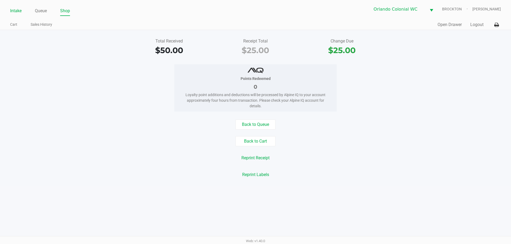
click at [17, 8] on link "Intake" at bounding box center [15, 10] width 11 height 7
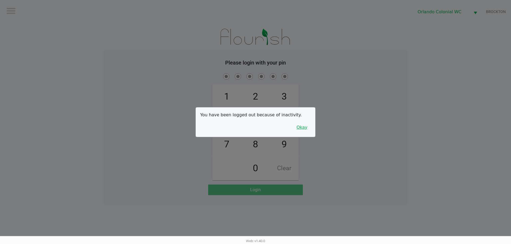
click at [310, 126] on button "Okay" at bounding box center [302, 128] width 18 height 10
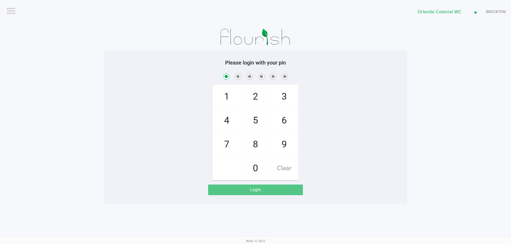
checkbox input "true"
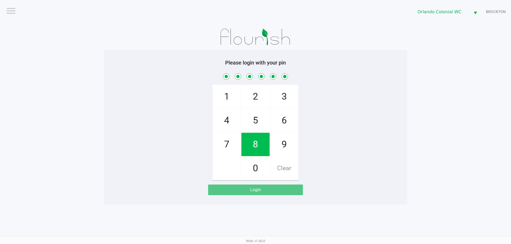
checkbox input "true"
checkbox input "false"
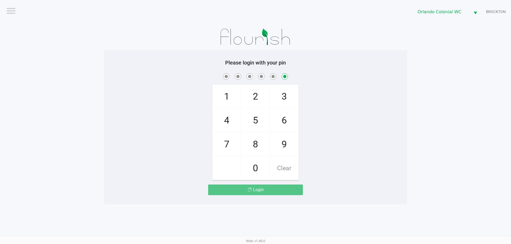
checkbox input "false"
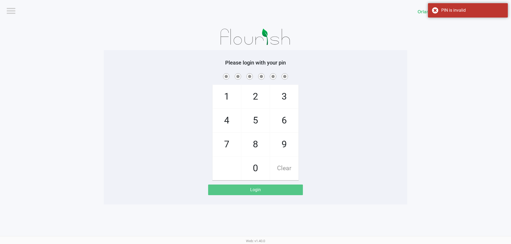
checkbox input "true"
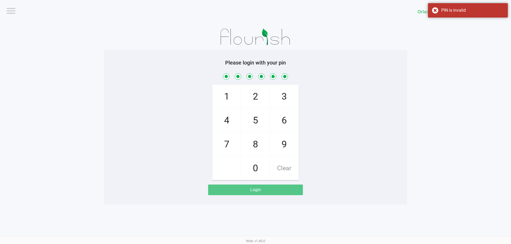
checkbox input "true"
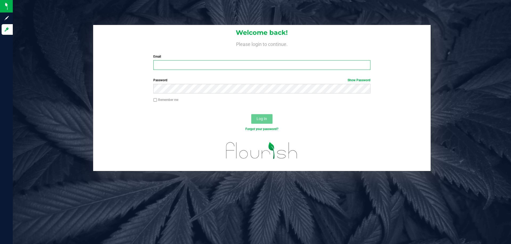
click at [160, 68] on input "Email" at bounding box center [261, 65] width 217 height 10
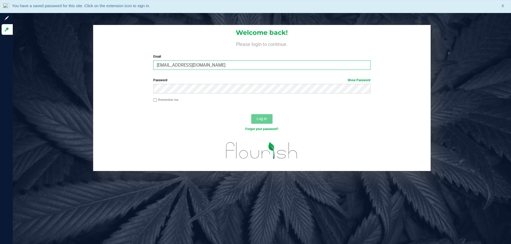
type input "revans@liveparallel.com"
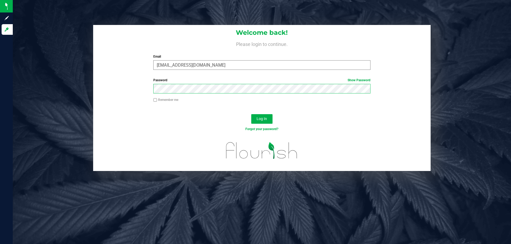
click at [251, 114] on button "Log In" at bounding box center [261, 119] width 21 height 10
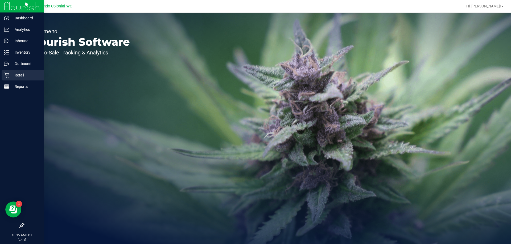
click at [14, 76] on p "Retail" at bounding box center [25, 75] width 32 height 6
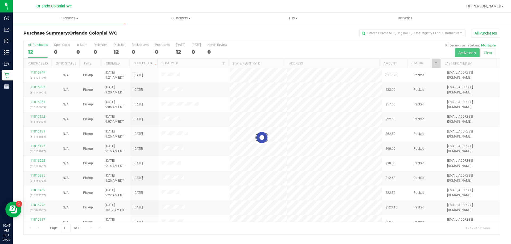
click at [120, 51] on div at bounding box center [262, 138] width 476 height 194
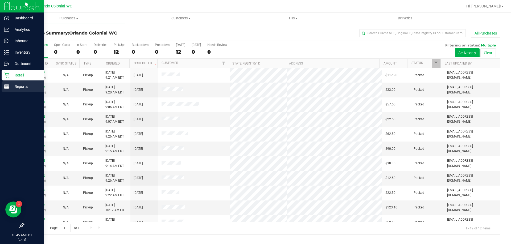
click at [3, 87] on div "Reports" at bounding box center [23, 86] width 42 height 11
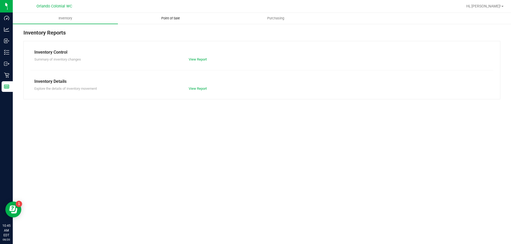
click at [174, 17] on span "Point of Sale" at bounding box center [170, 18] width 33 height 5
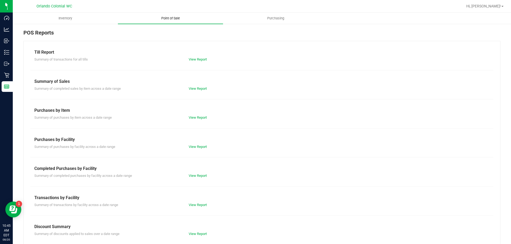
click at [199, 60] on link "View Report" at bounding box center [198, 59] width 18 height 4
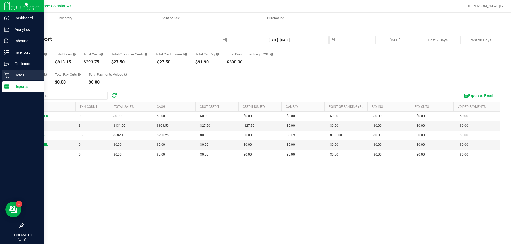
click at [11, 74] on p "Retail" at bounding box center [25, 75] width 32 height 6
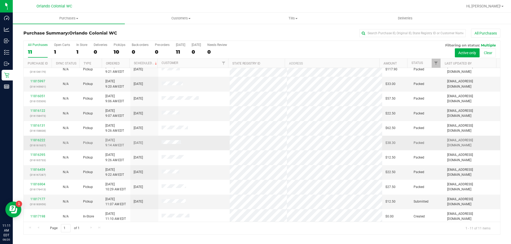
scroll to position [8, 0]
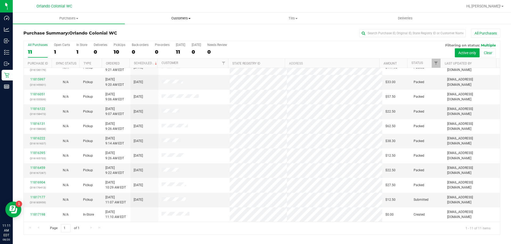
click at [172, 21] on uib-tab-heading "Customers All customers Add a new customer All physicians" at bounding box center [180, 18] width 111 height 11
click at [180, 32] on li "All customers" at bounding box center [181, 32] width 112 height 6
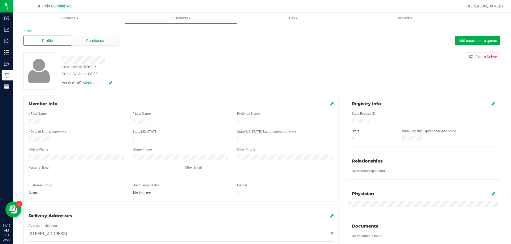
click at [95, 45] on div "Purchases" at bounding box center [95, 41] width 48 height 10
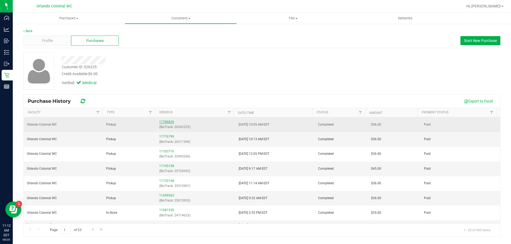
click at [171, 122] on link "11786826" at bounding box center [166, 122] width 15 height 4
